Goal: Transaction & Acquisition: Subscribe to service/newsletter

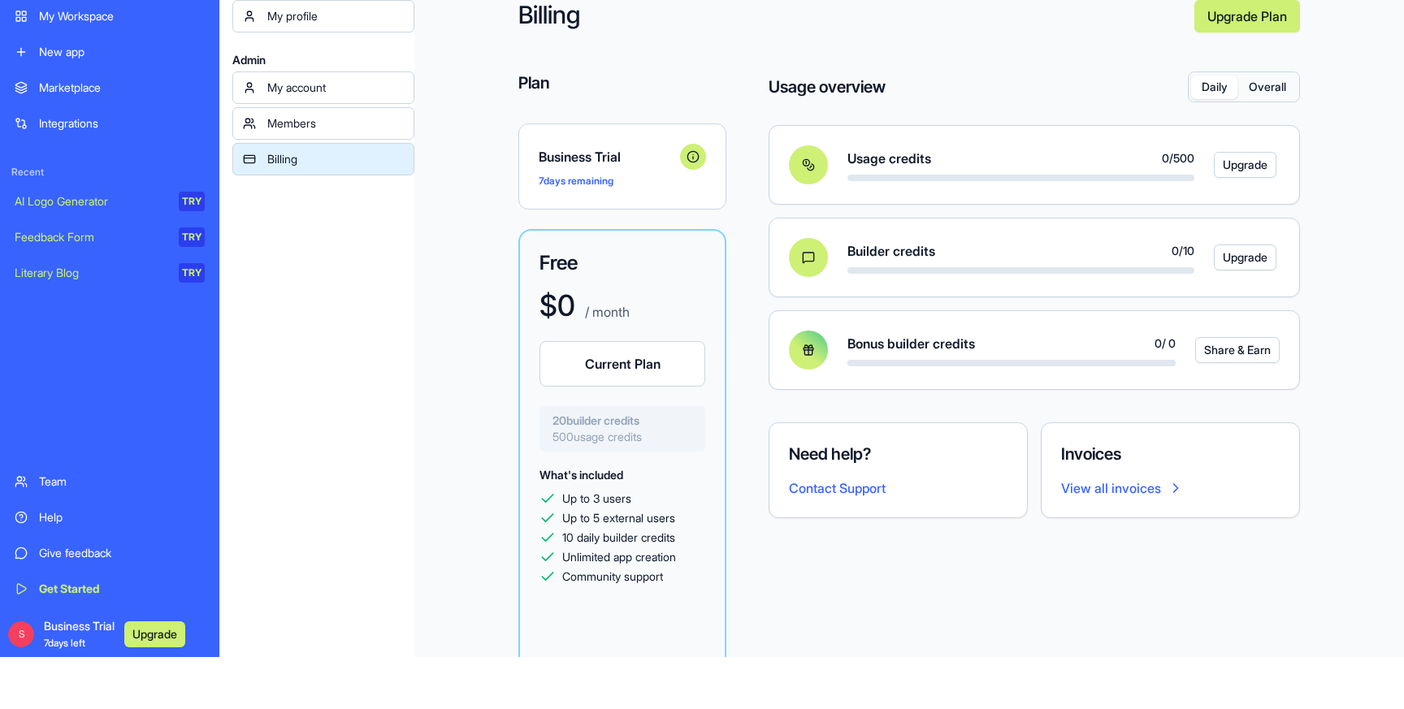
click at [1245, 20] on link "Upgrade Plan" at bounding box center [1247, 16] width 106 height 32
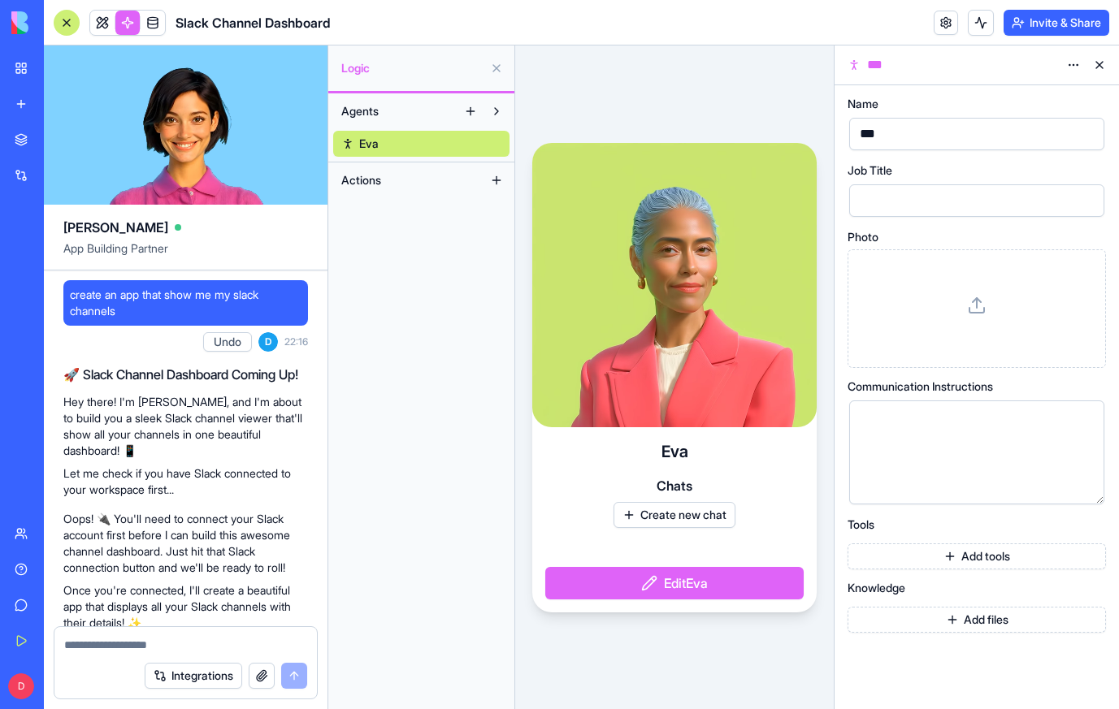
scroll to position [1236, 0]
